Goal: Information Seeking & Learning: Learn about a topic

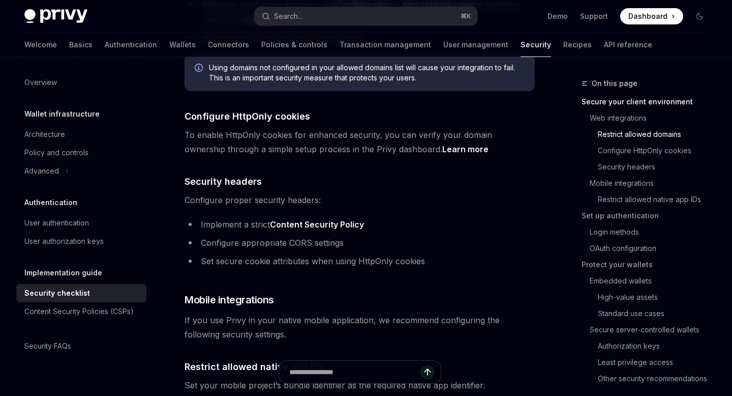
scroll to position [494, 0]
click at [442, 145] on link "Learn more" at bounding box center [465, 150] width 46 height 11
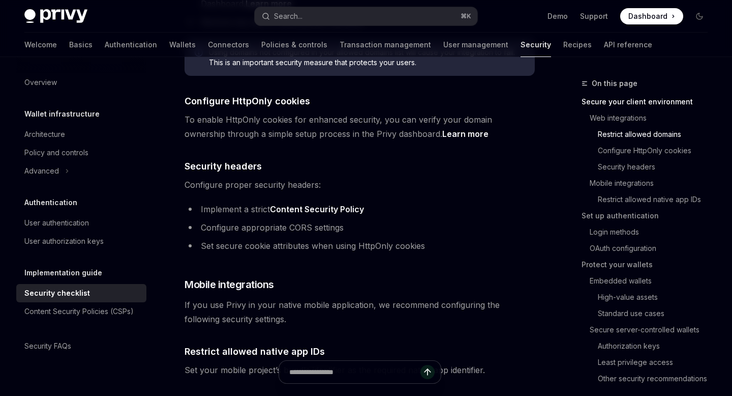
scroll to position [513, 0]
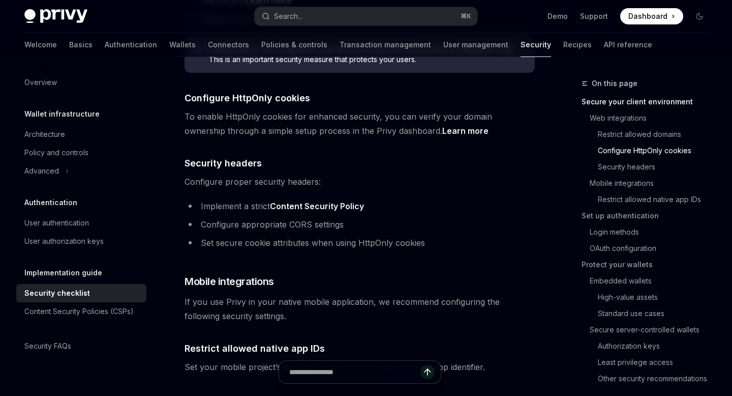
click at [357, 201] on link "Content Security Policy" at bounding box center [317, 206] width 94 height 11
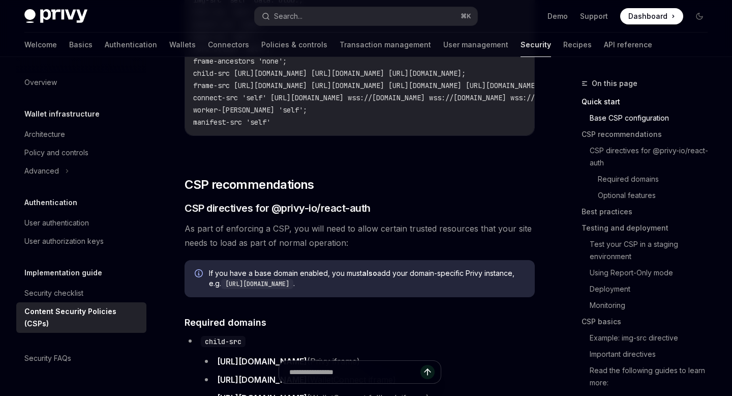
type textarea "*"
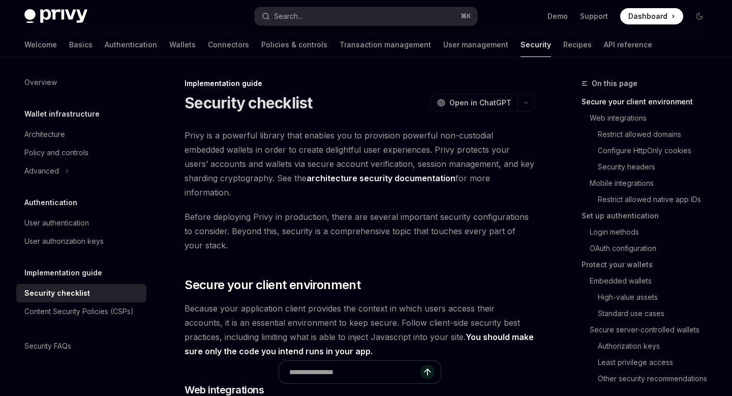
scroll to position [245, 0]
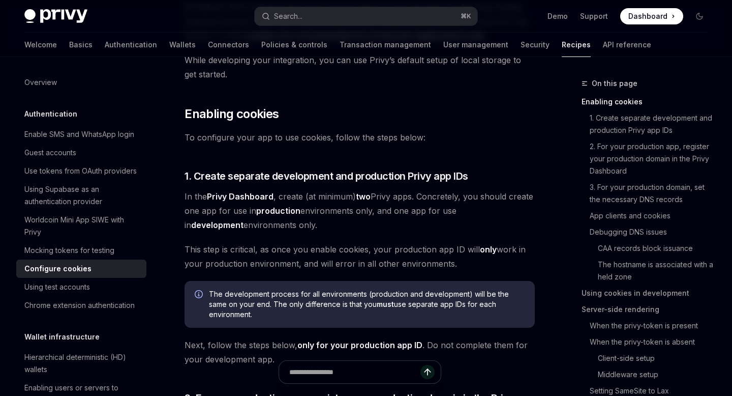
scroll to position [199, 0]
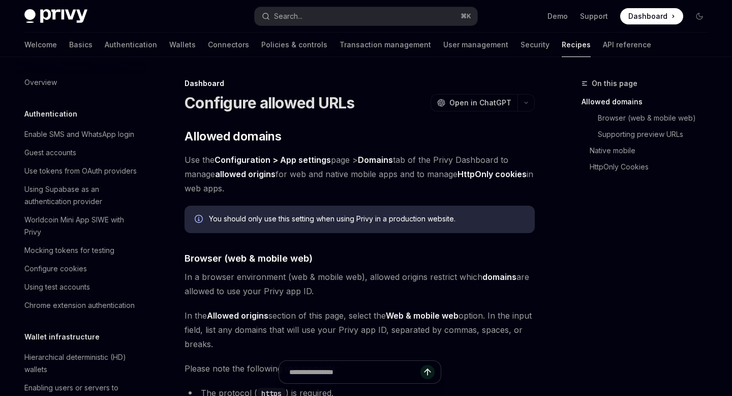
scroll to position [521, 0]
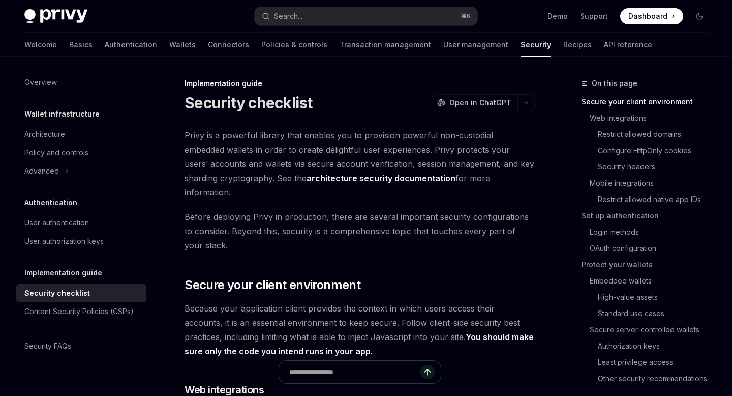
scroll to position [38, 0]
